Goal: Find specific page/section: Find specific page/section

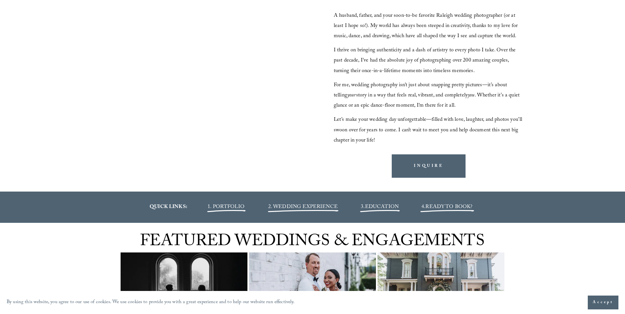
scroll to position [621, 0]
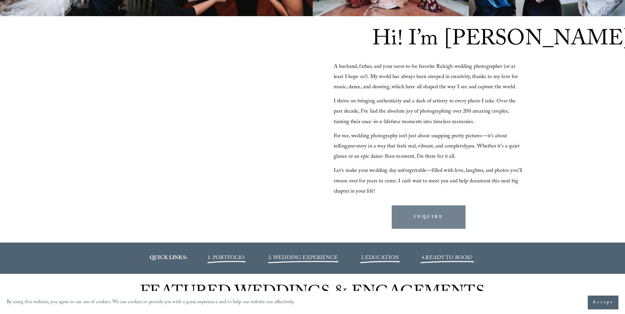
click at [432, 219] on link "INQUIRE" at bounding box center [429, 217] width 74 height 23
